Goal: Task Accomplishment & Management: Complete application form

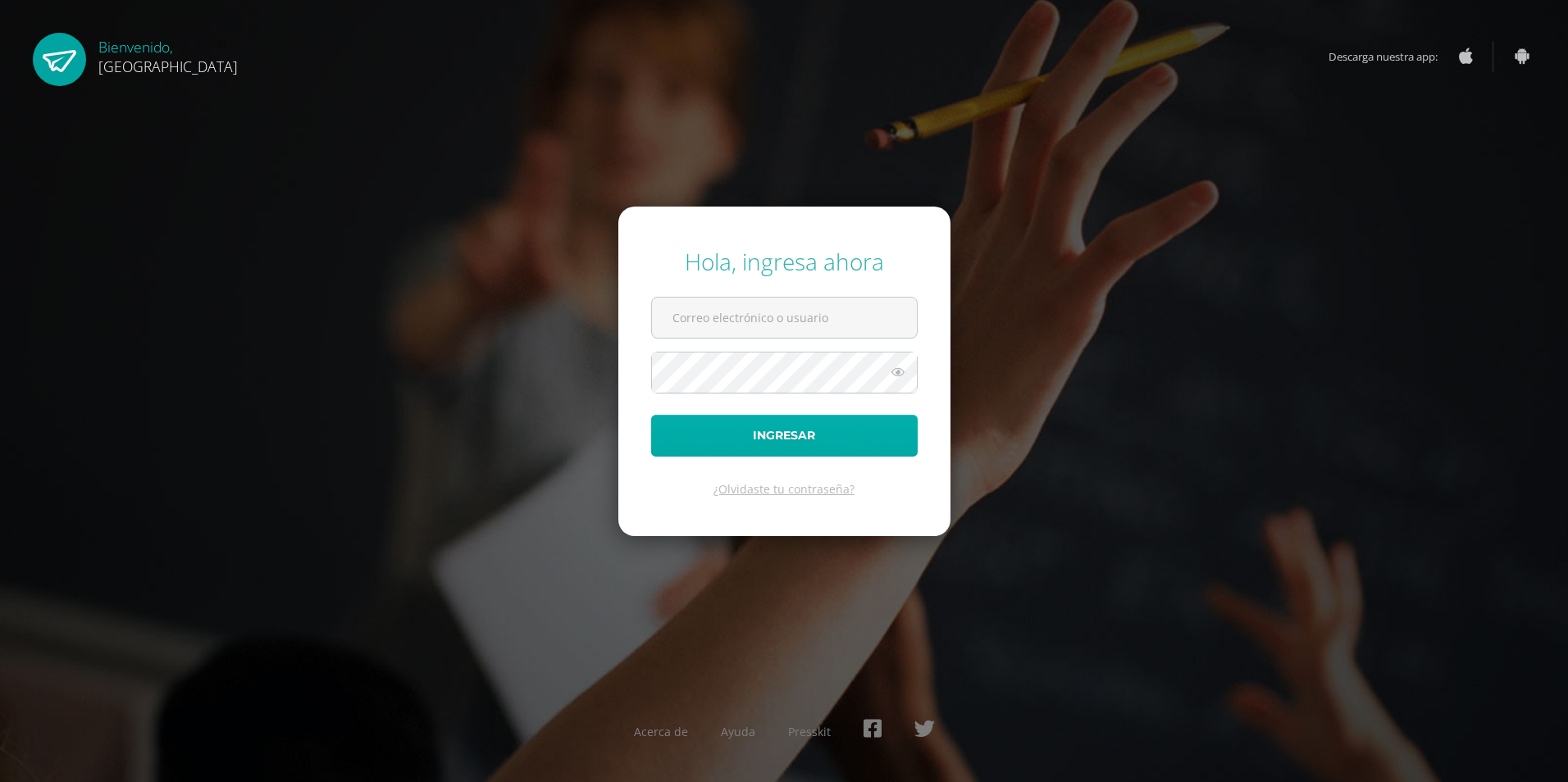
type input "2019190@colegiobelga.edu.gt"
click at [868, 424] on button "Ingresar" at bounding box center [784, 435] width 266 height 42
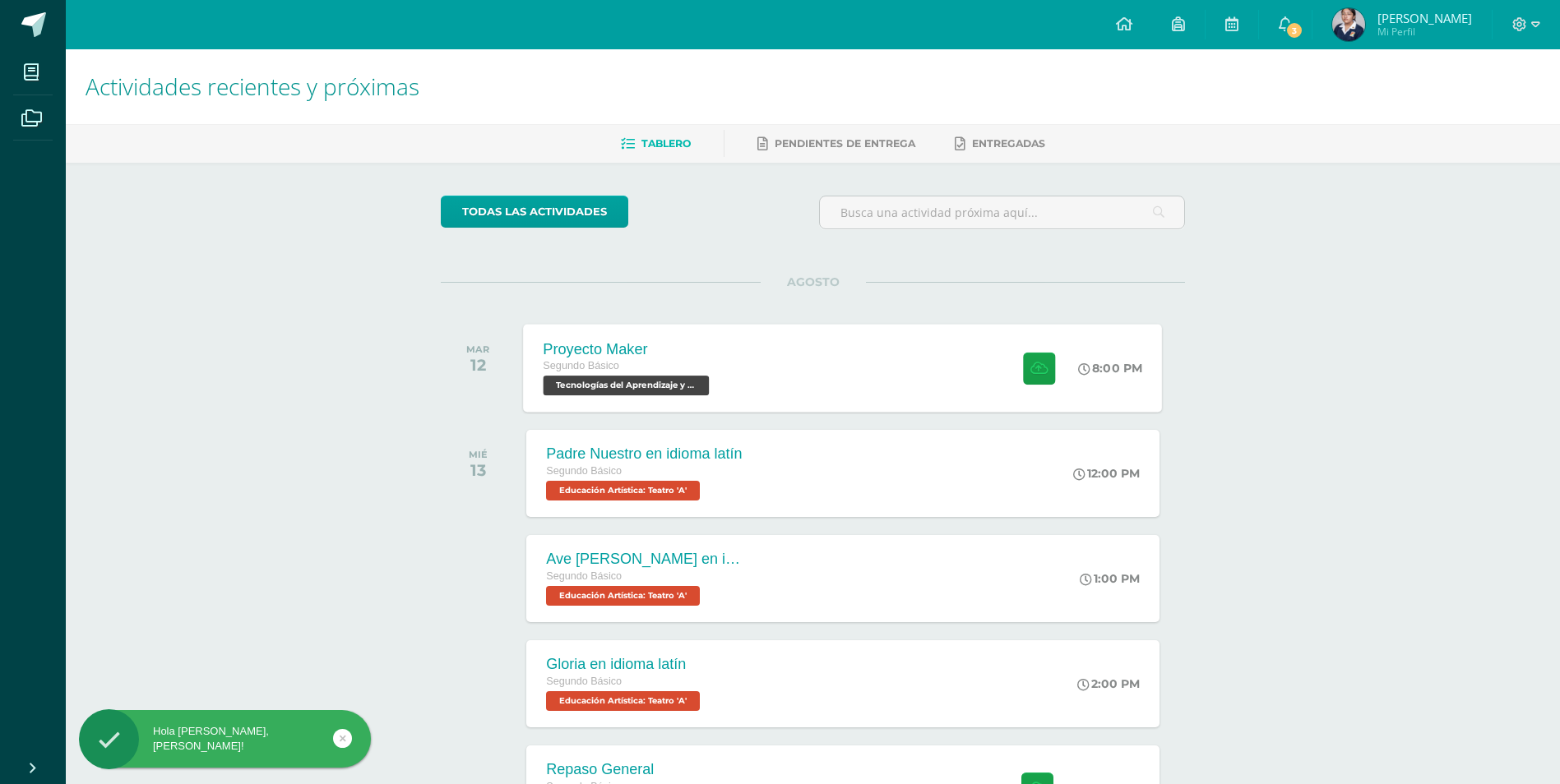
click at [793, 369] on div "Proyecto Maker Segundo Básico Tecnologías del Aprendizaje y la Comunicación 'A'…" at bounding box center [843, 367] width 639 height 88
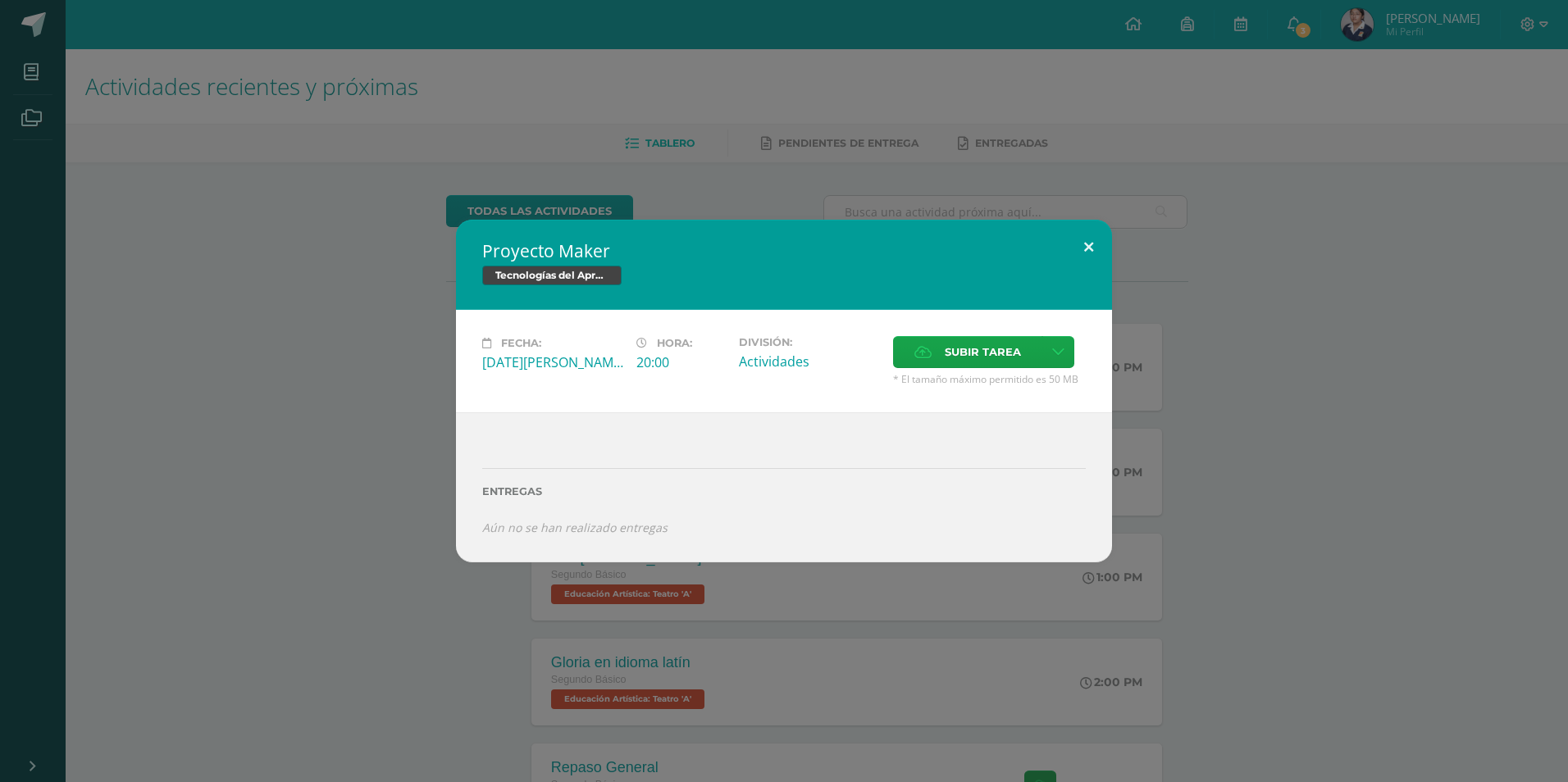
click at [1071, 244] on button at bounding box center [1088, 248] width 46 height 56
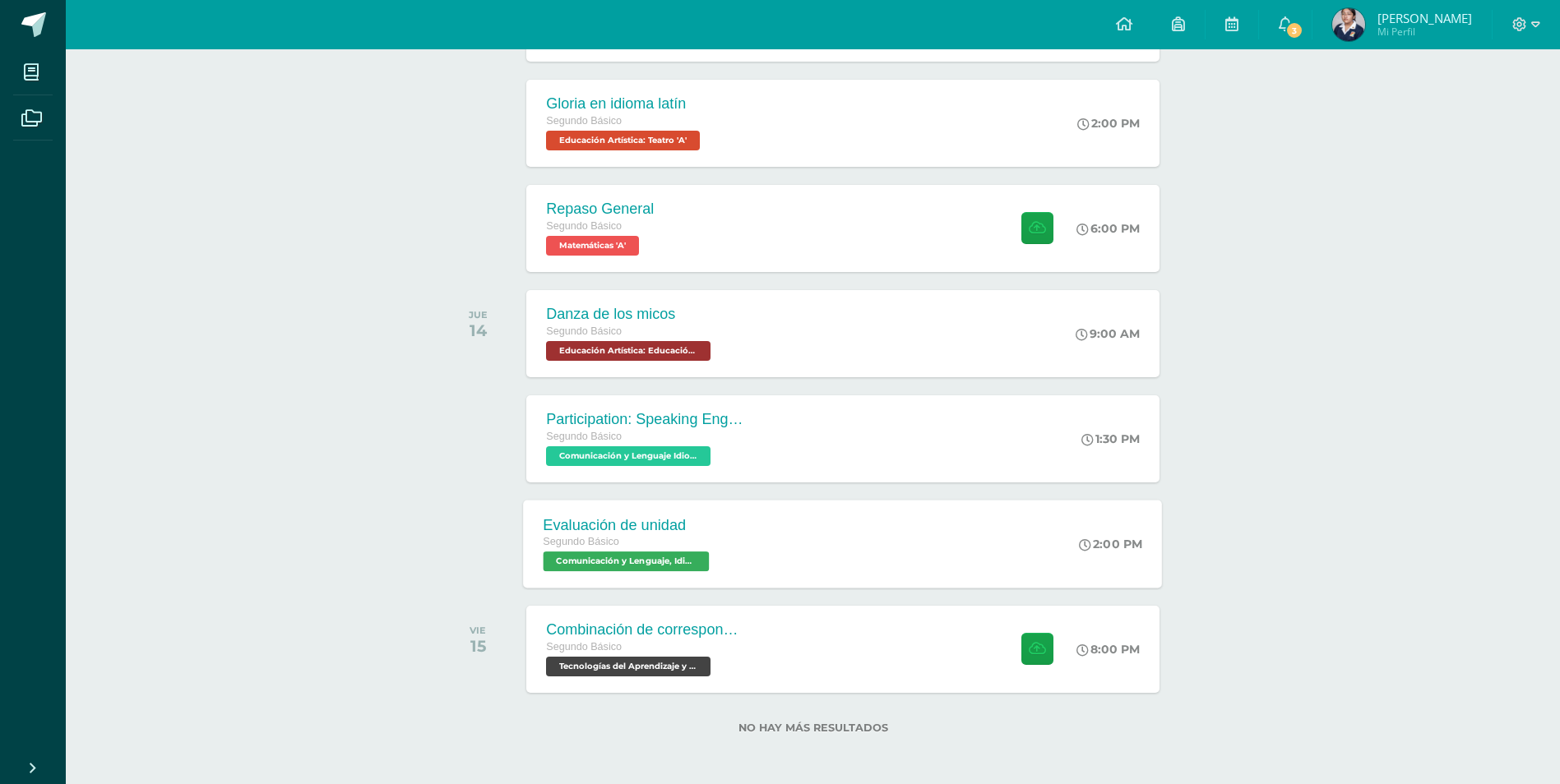
scroll to position [563, 0]
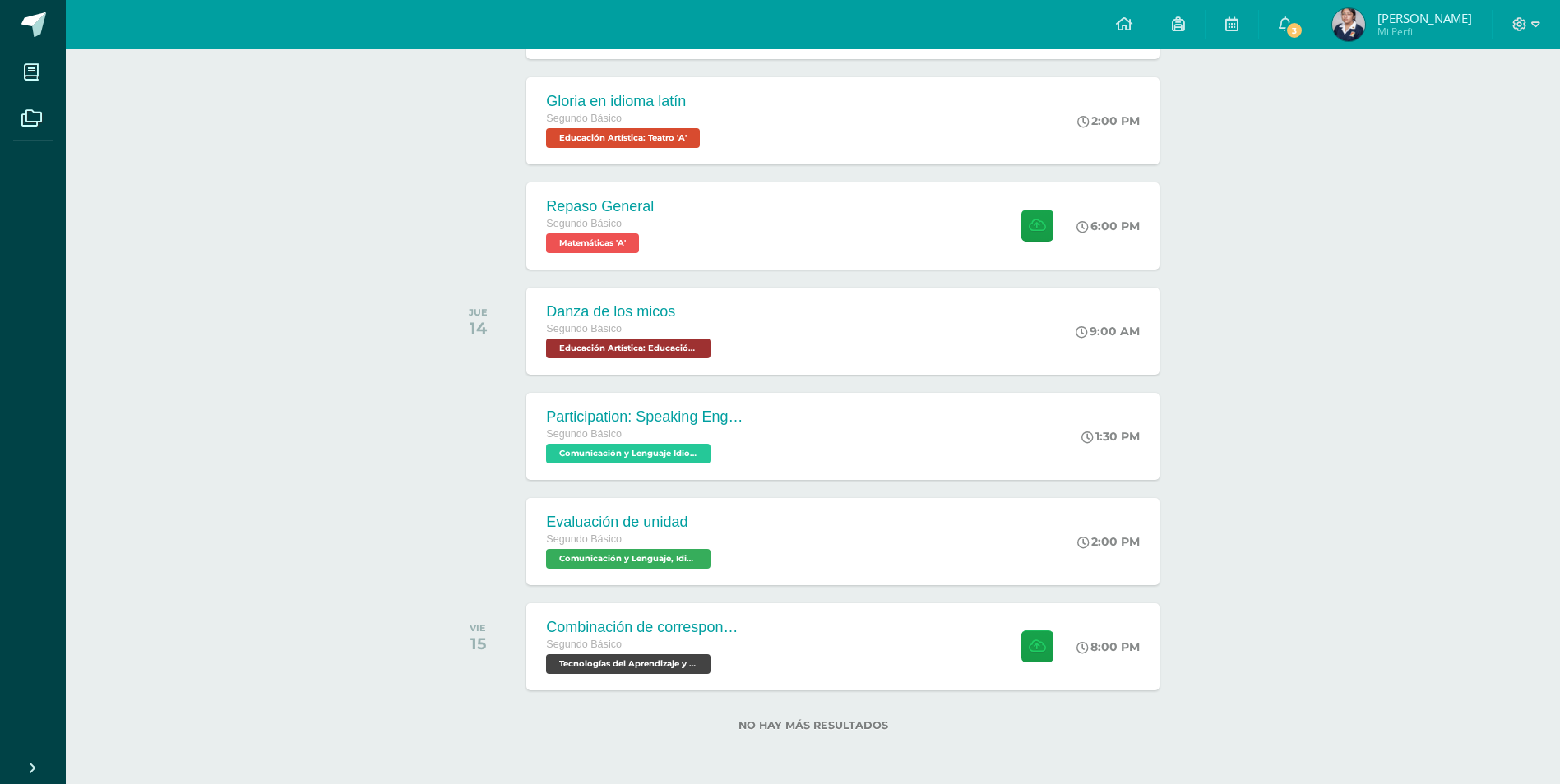
click at [1286, 705] on div "Actividades recientes y próximas Tablero Pendientes de entrega Entregadas todas…" at bounding box center [813, 136] width 1494 height 1298
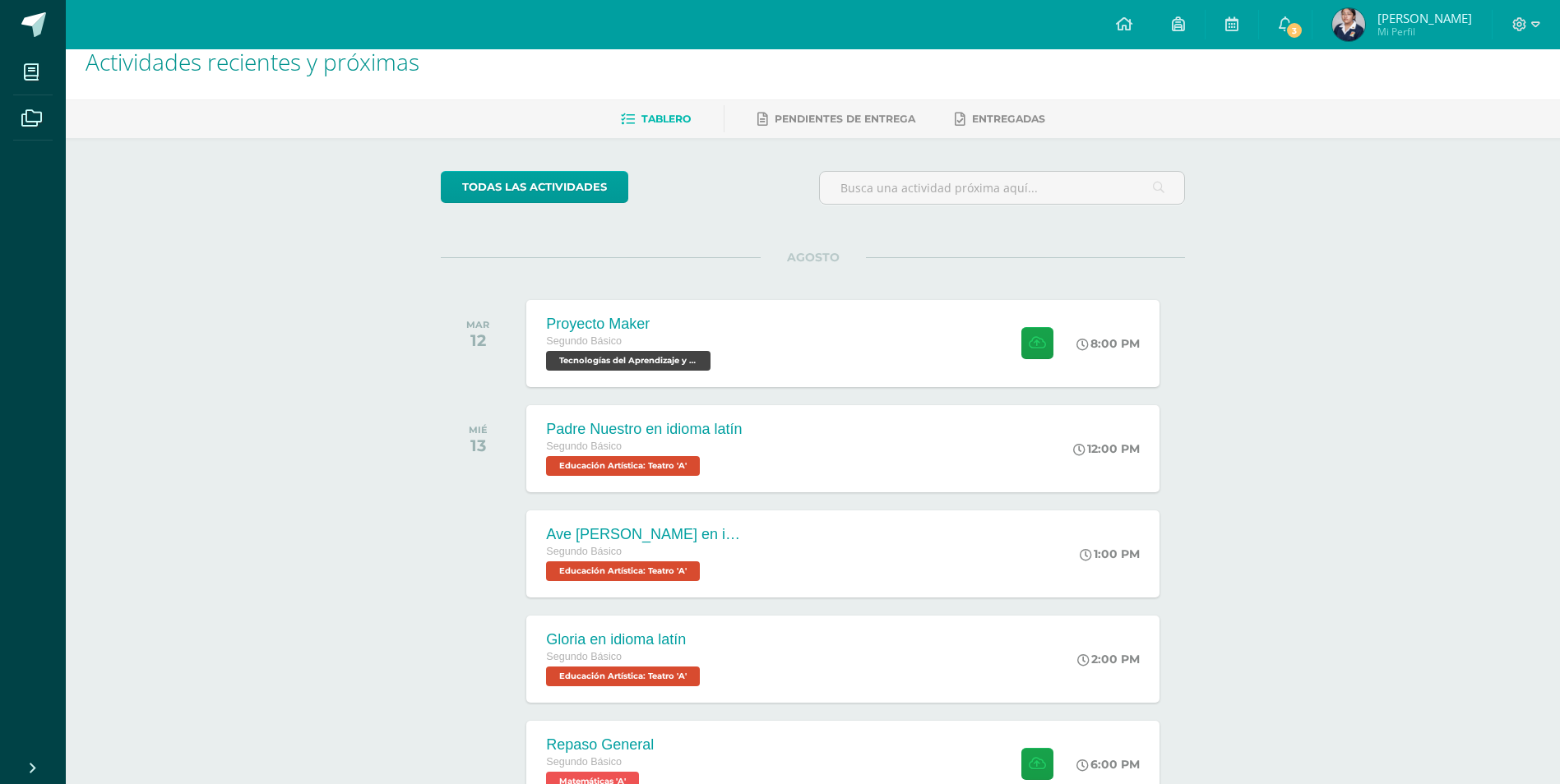
scroll to position [0, 0]
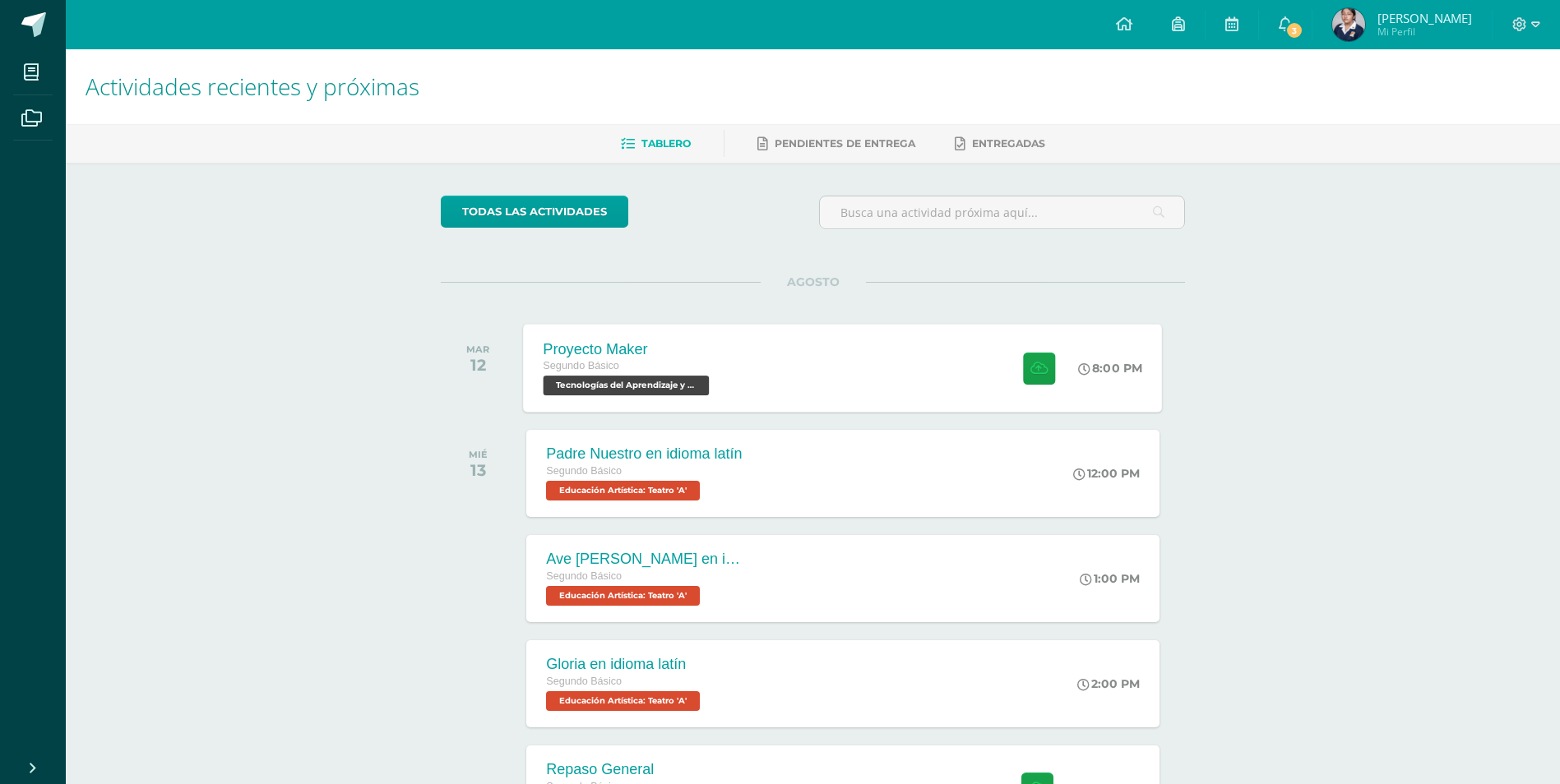
click at [927, 378] on div "Proyecto Maker Segundo Básico Tecnologías del Aprendizaje y la Comunicación 'A'…" at bounding box center [843, 367] width 639 height 88
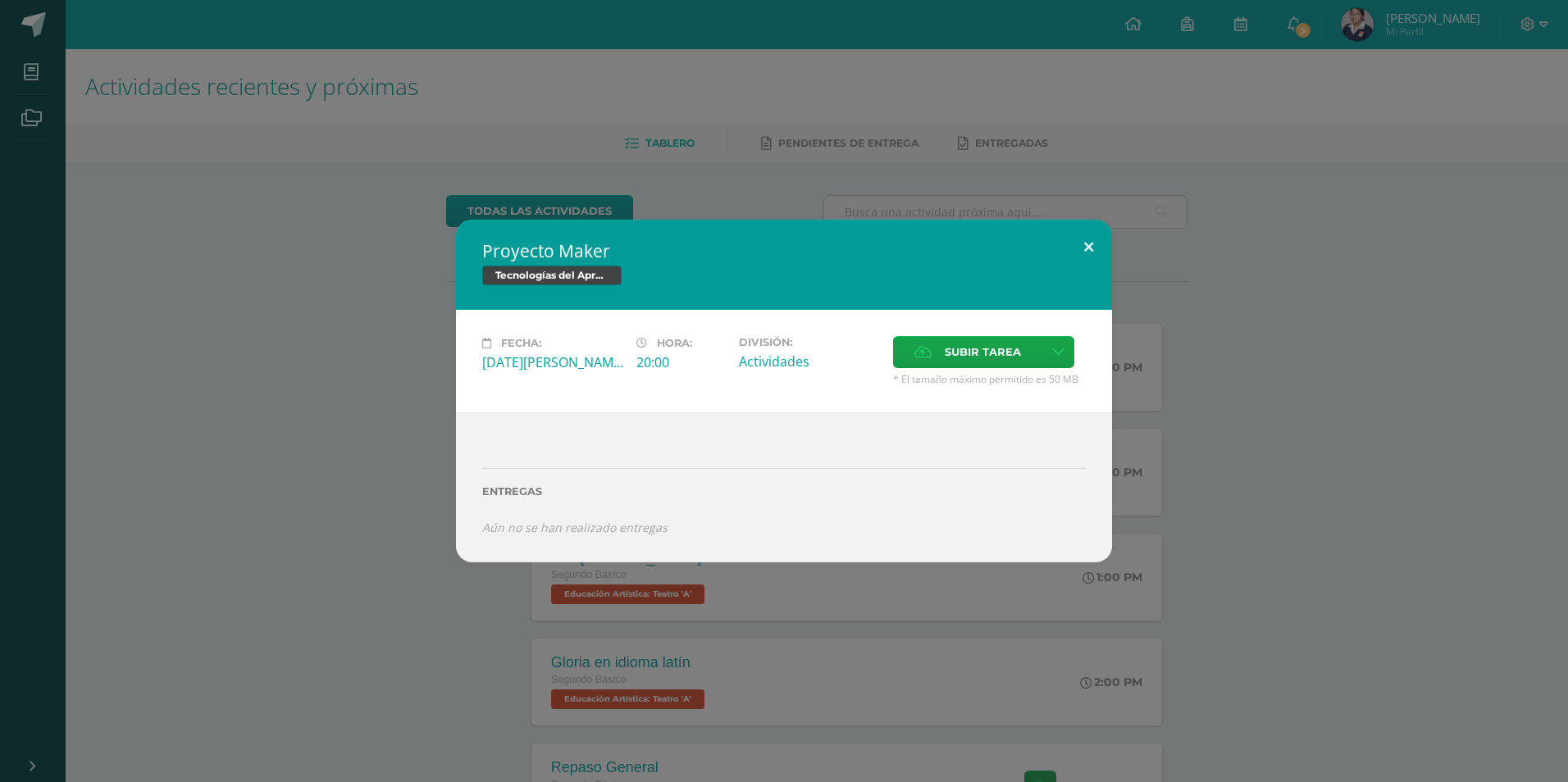
drag, startPoint x: 1078, startPoint y: 250, endPoint x: 1095, endPoint y: 254, distance: 17.5
click at [1083, 251] on button at bounding box center [1088, 248] width 46 height 56
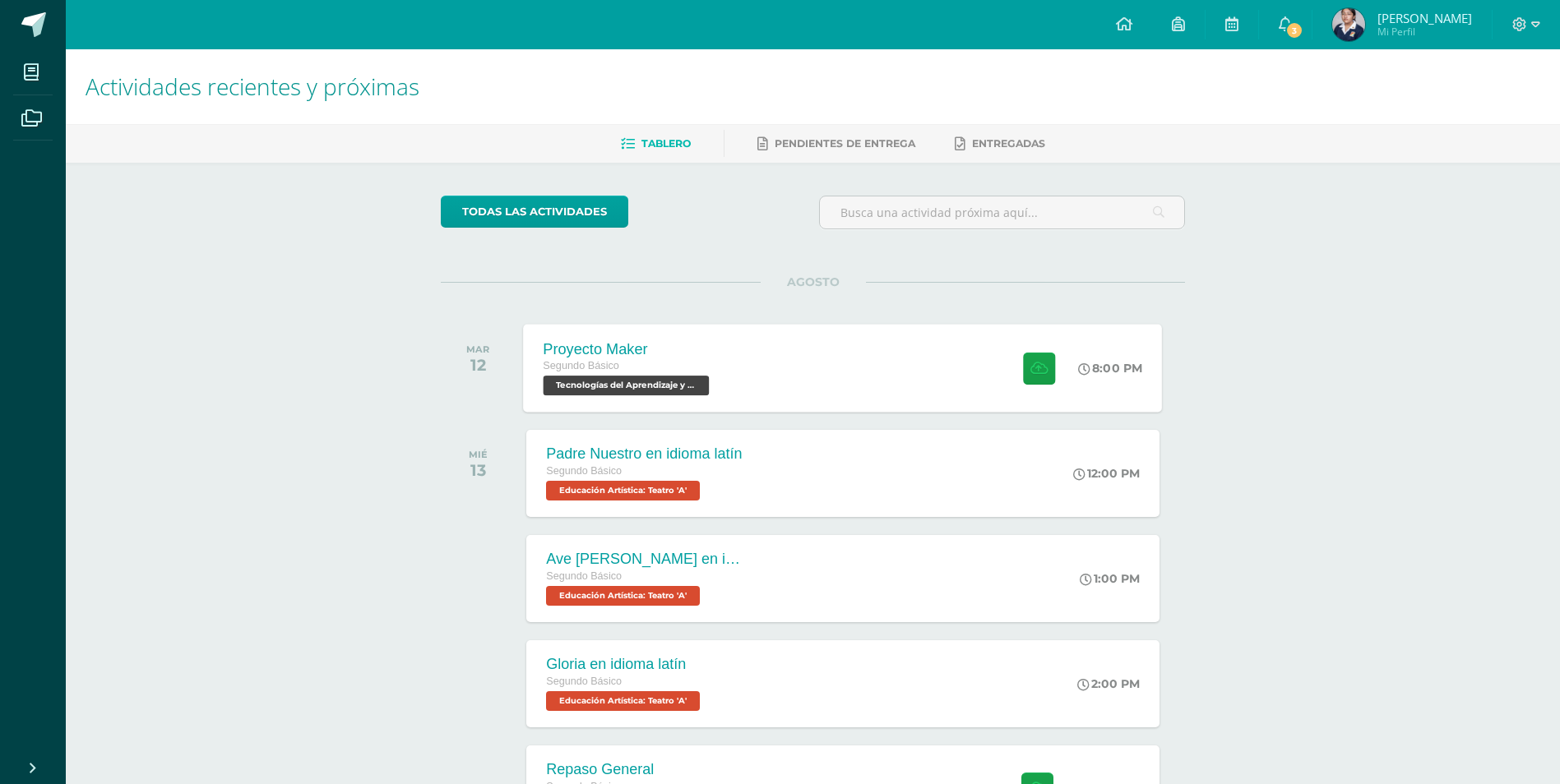
click at [705, 375] on div "Segundo Básico" at bounding box center [628, 365] width 170 height 18
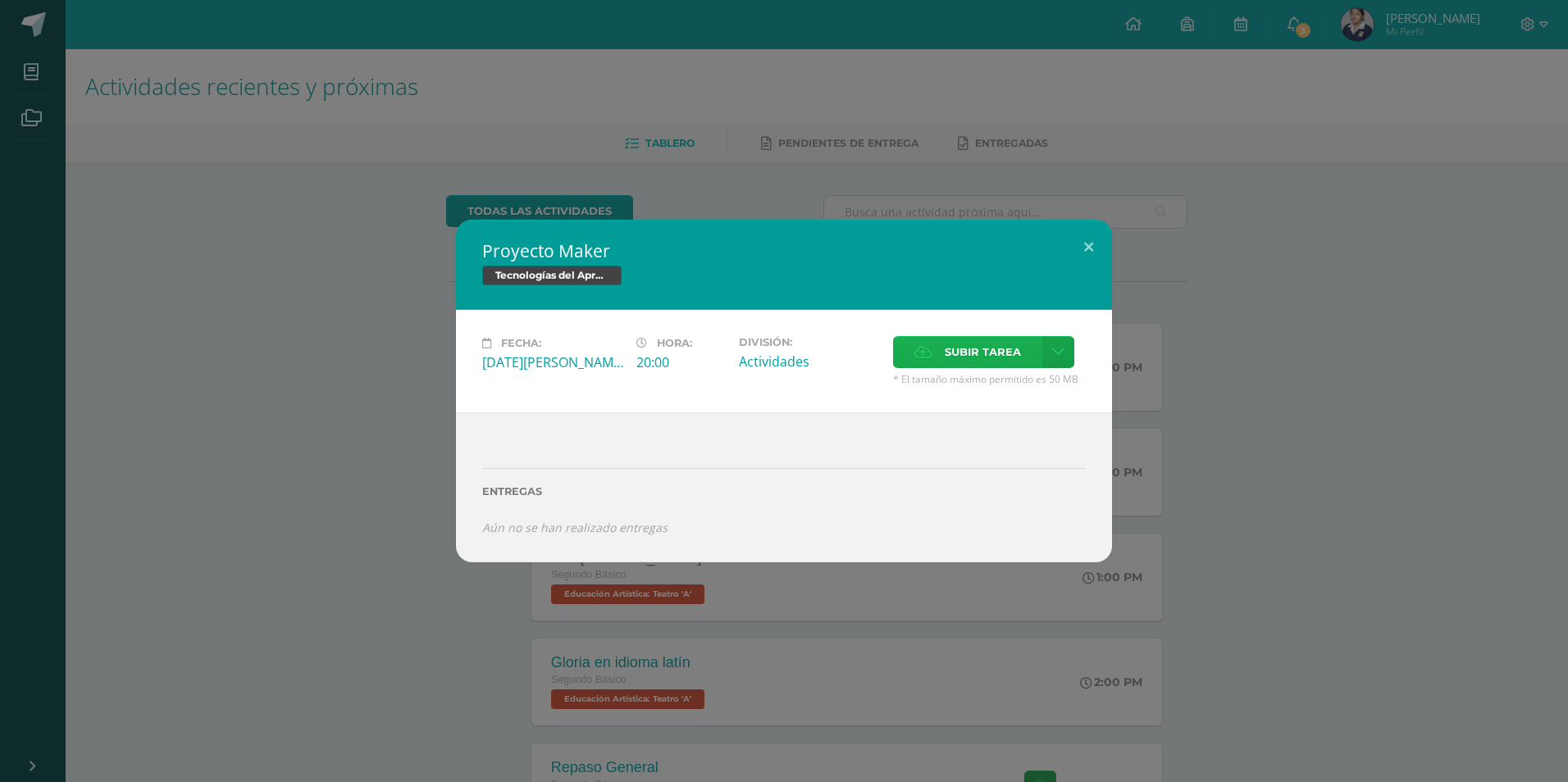
click at [947, 343] on span "Subir tarea" at bounding box center [983, 352] width 76 height 31
click at [0, 0] on input "Subir tarea" at bounding box center [0, 0] width 0 height 0
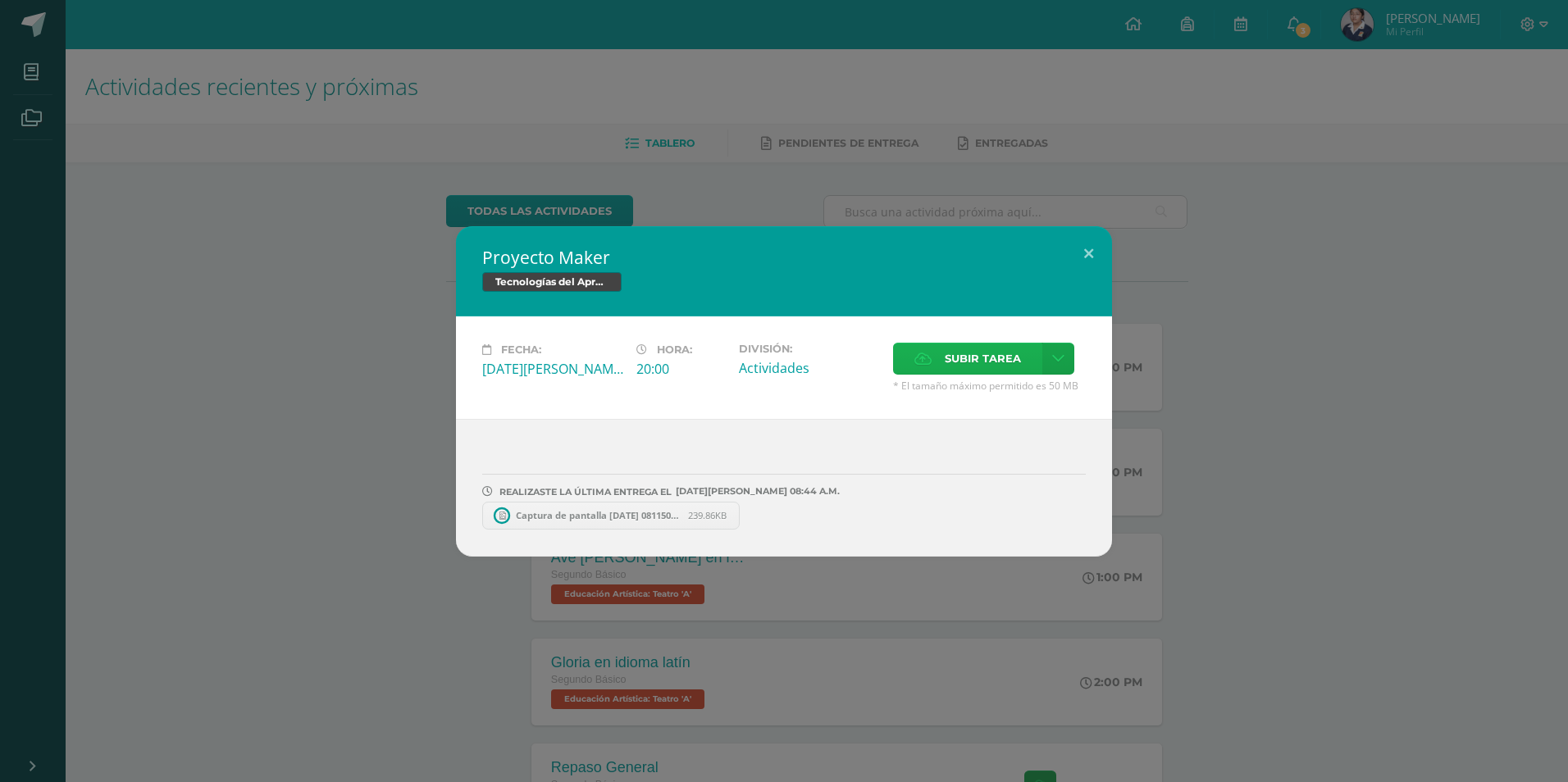
click at [933, 368] on label "Subir tarea" at bounding box center [968, 358] width 149 height 32
click at [0, 0] on input "Subir tarea" at bounding box center [0, 0] width 0 height 0
click at [872, 512] on span "steam robotica.pptx" at bounding box center [840, 515] width 109 height 12
click at [1094, 260] on button at bounding box center [1088, 254] width 46 height 56
